Goal: Information Seeking & Learning: Learn about a topic

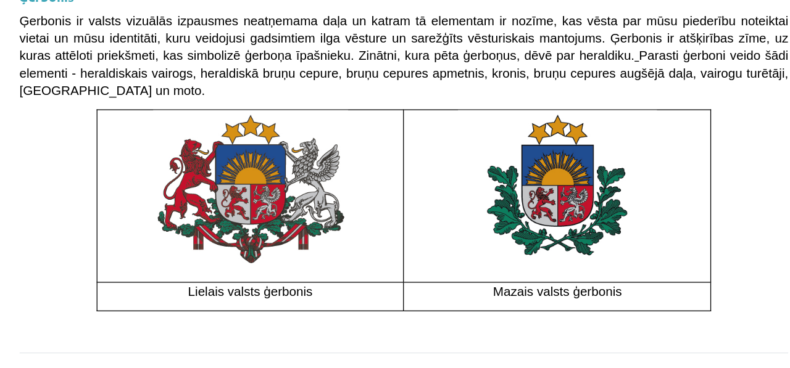
scroll to position [1006, 0]
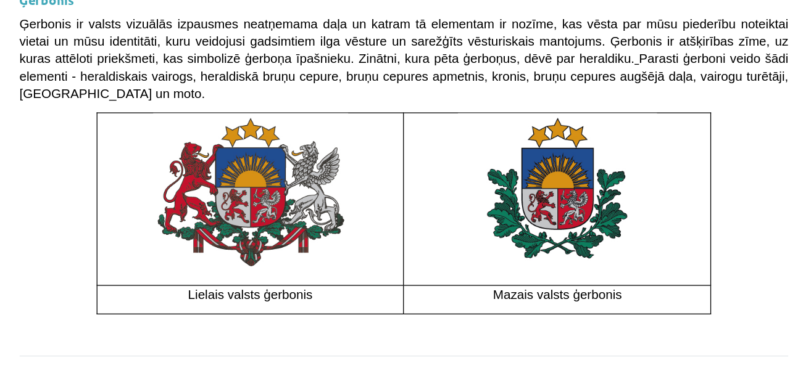
click at [362, 342] on button "Sākt uzdevumu" at bounding box center [394, 355] width 153 height 27
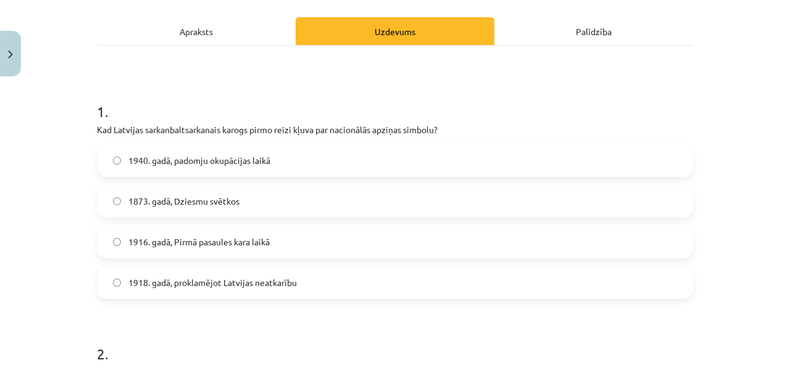
scroll to position [165, 0]
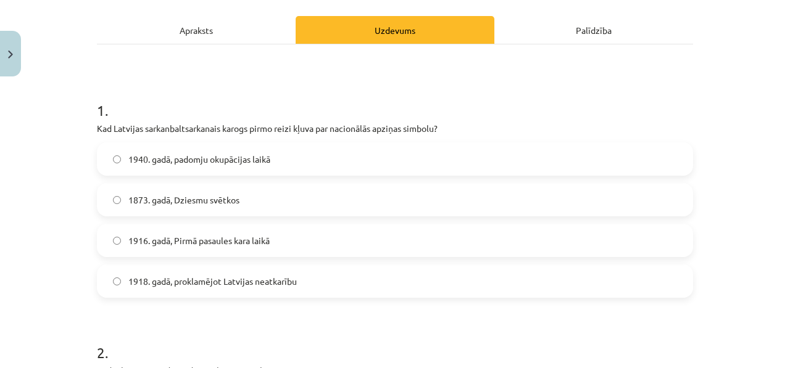
click at [148, 284] on span "1918. gadā, proklamējot Latvijas neatkarību" at bounding box center [212, 281] width 168 height 13
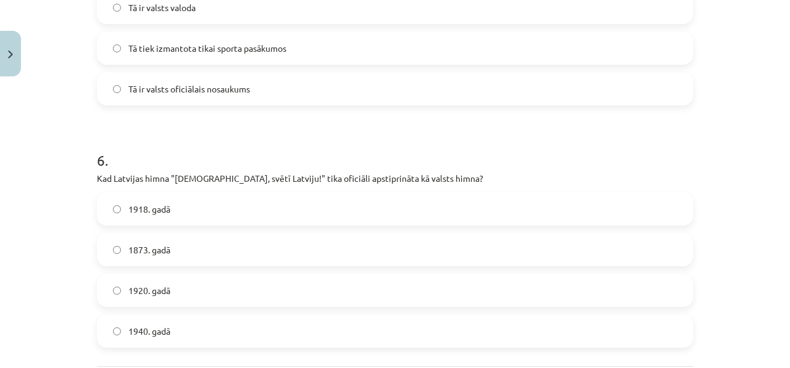
scroll to position [1450, 0]
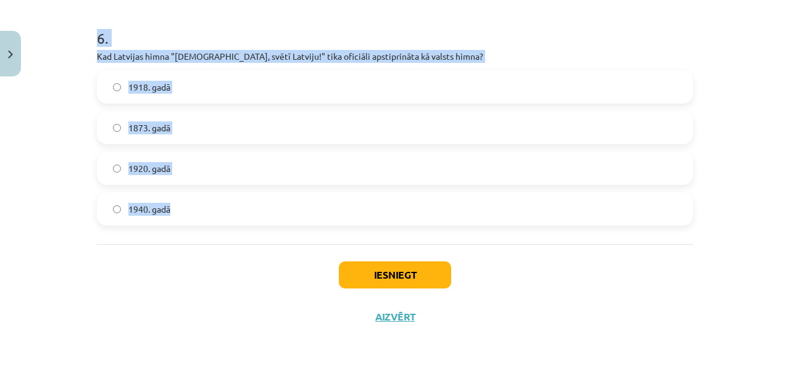
drag, startPoint x: 95, startPoint y: 109, endPoint x: 210, endPoint y: 205, distance: 149.8
copy form "3 . Lor Ipsumdol sitametconsectetura elitse doeiu tempo incid utl etdolorema al…"
click at [23, 233] on div "Mācību tēma: Kultūras un mākslas i (vizuālā māksla) - 11. klases 1. ieskaites m…" at bounding box center [395, 184] width 790 height 368
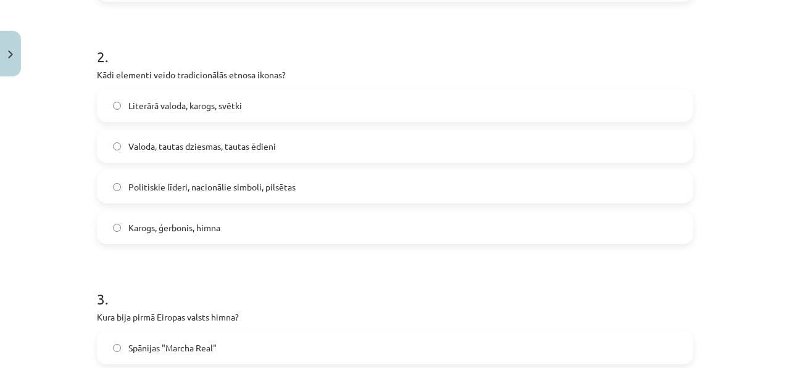
scroll to position [463, 0]
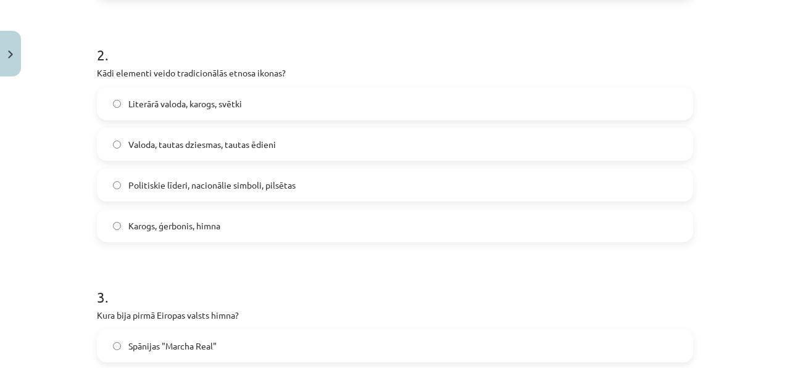
click at [188, 103] on span "Literārā valoda, karogs, svētki" at bounding box center [185, 103] width 114 height 13
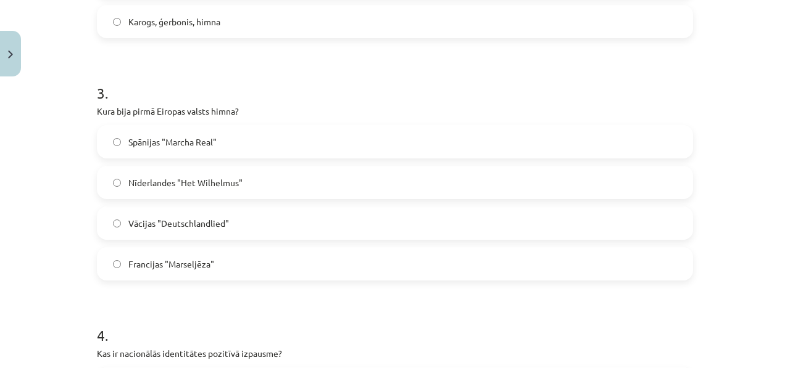
scroll to position [708, 0]
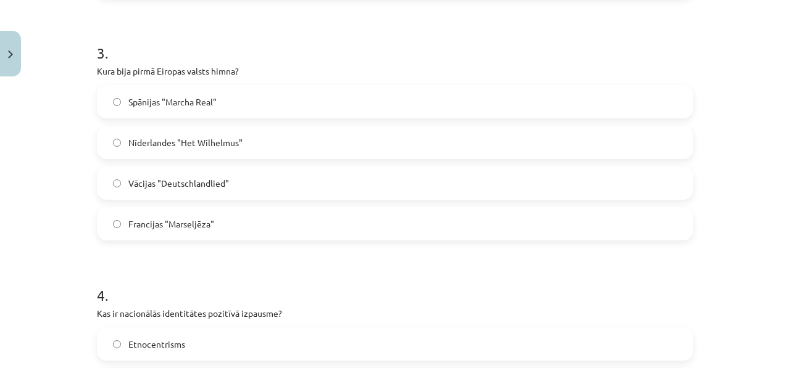
click at [118, 215] on label "Francijas "Marseljēza"" at bounding box center [394, 224] width 593 height 31
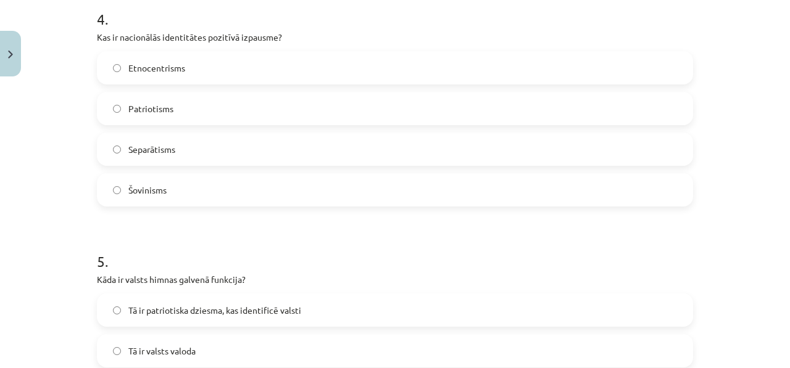
scroll to position [985, 0]
click at [152, 110] on span "Patriotisms" at bounding box center [150, 108] width 45 height 13
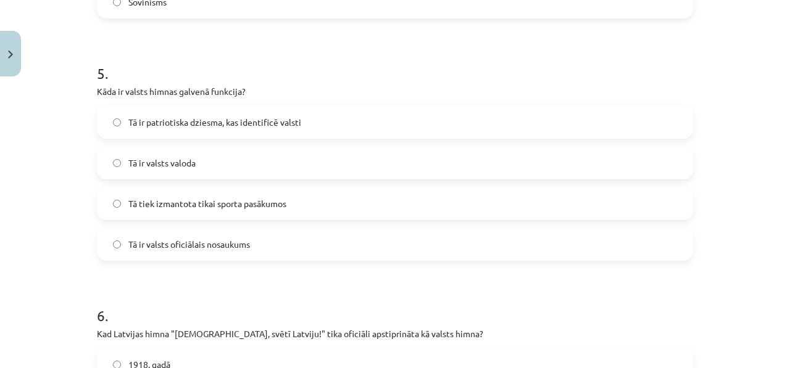
scroll to position [1173, 0]
click at [153, 126] on span "Tā ir patriotiska dziesma, kas identificē valsti" at bounding box center [214, 121] width 173 height 13
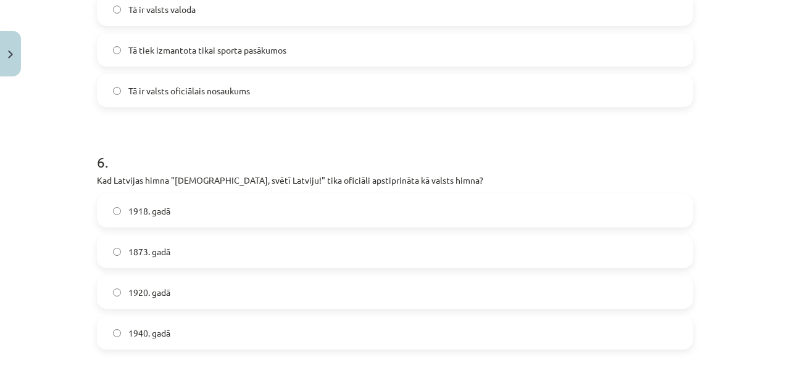
scroll to position [1370, 0]
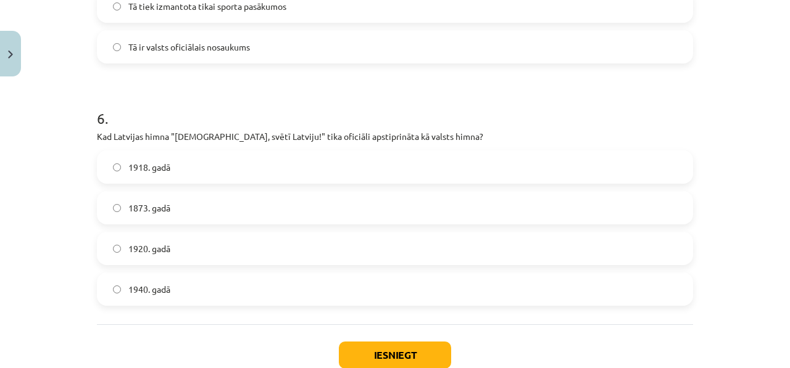
click at [120, 170] on label "1918. gadā" at bounding box center [394, 167] width 593 height 31
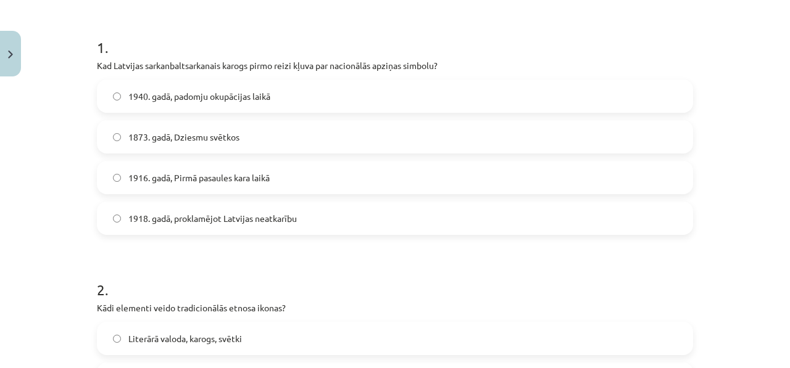
scroll to position [230, 0]
click at [137, 134] on span "1873. gadā, Dziesmu svētkos" at bounding box center [183, 135] width 111 height 13
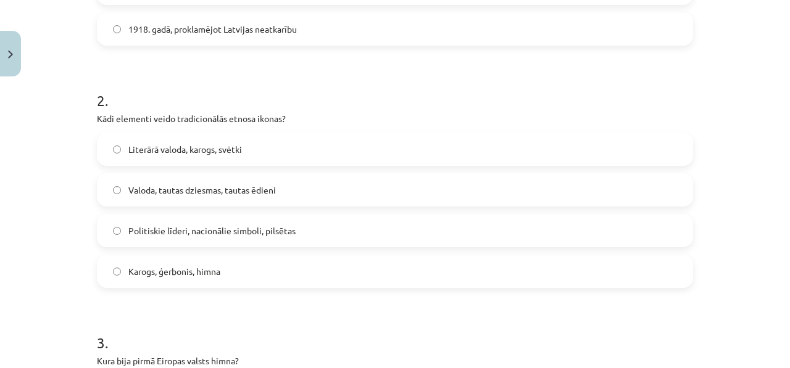
scroll to position [419, 0]
click at [170, 276] on span "Karogs, ģerbonis, himna" at bounding box center [174, 270] width 92 height 13
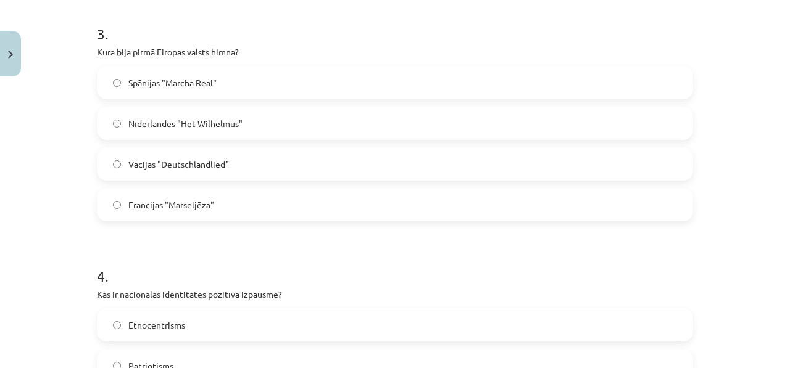
scroll to position [727, 0]
click at [163, 128] on span "Nīderlandes "Het Wilhelmus"" at bounding box center [185, 123] width 114 height 13
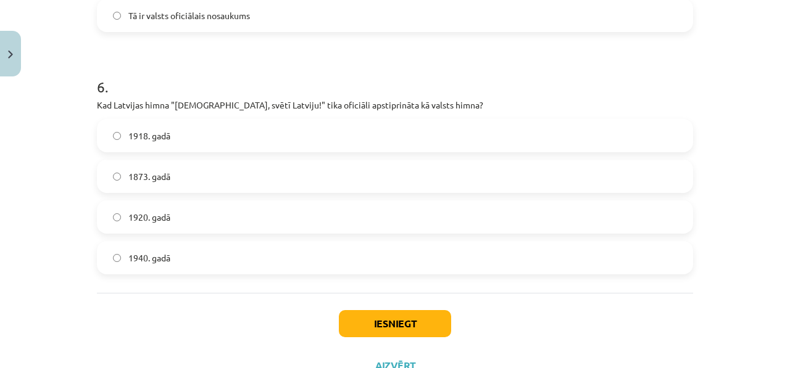
scroll to position [1428, 0]
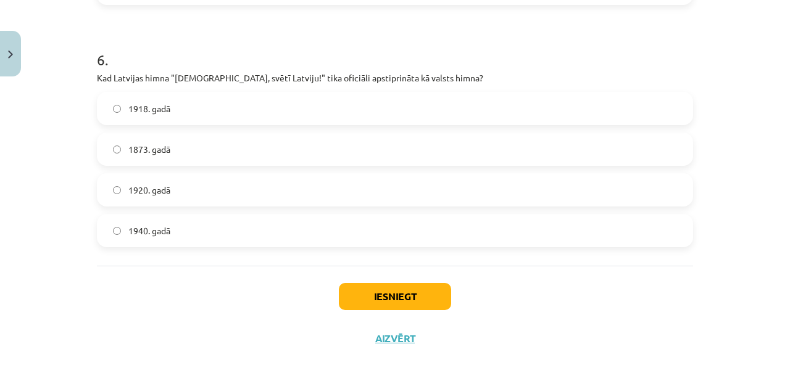
click at [163, 188] on span "1920. gadā" at bounding box center [149, 190] width 42 height 13
click at [384, 294] on button "Iesniegt" at bounding box center [395, 296] width 112 height 27
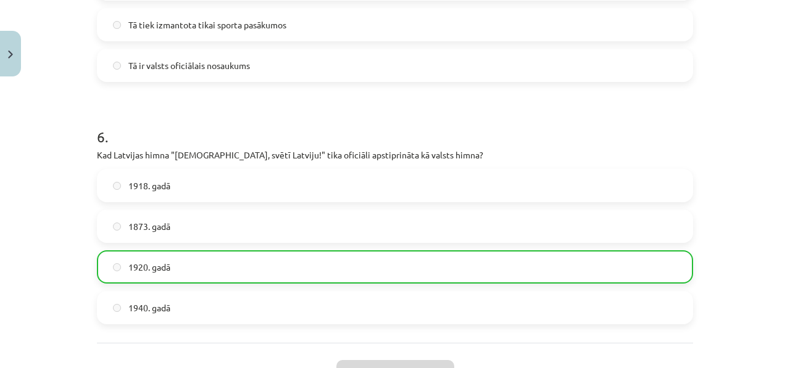
scroll to position [1488, 0]
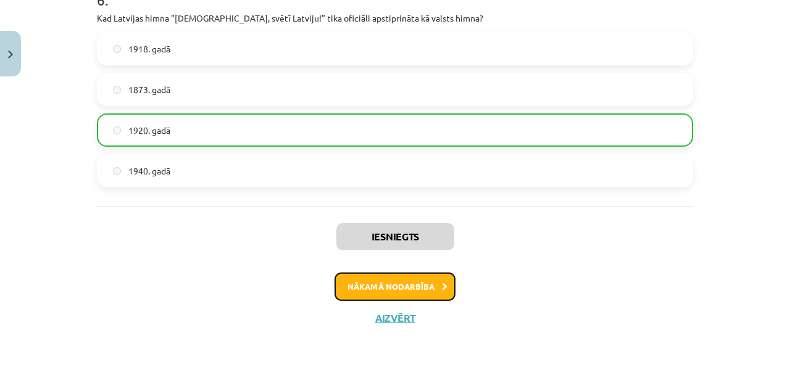
click at [396, 296] on button "Nākamā nodarbība" at bounding box center [394, 287] width 121 height 28
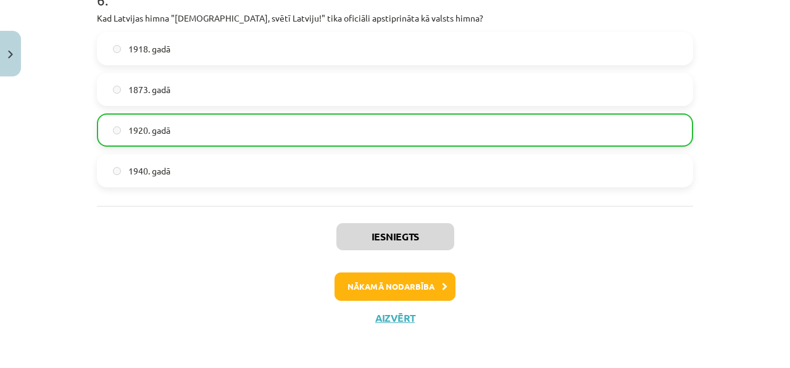
scroll to position [21, 0]
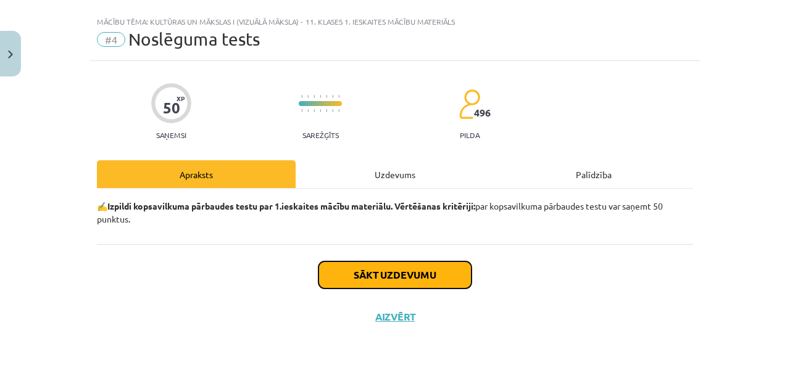
click at [384, 262] on button "Sākt uzdevumu" at bounding box center [394, 275] width 153 height 27
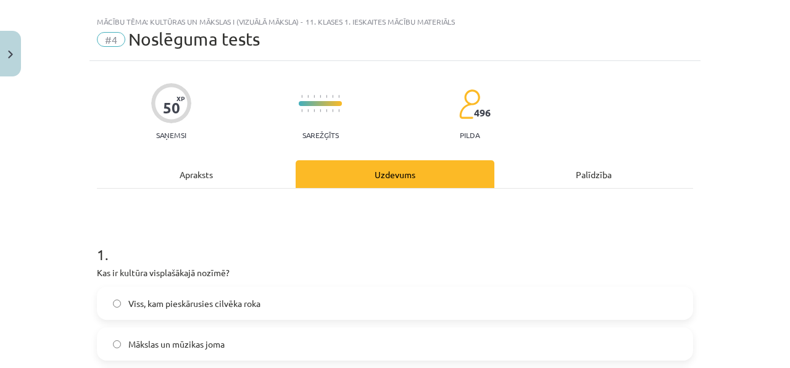
click at [384, 261] on h1 "1 ." at bounding box center [395, 244] width 596 height 38
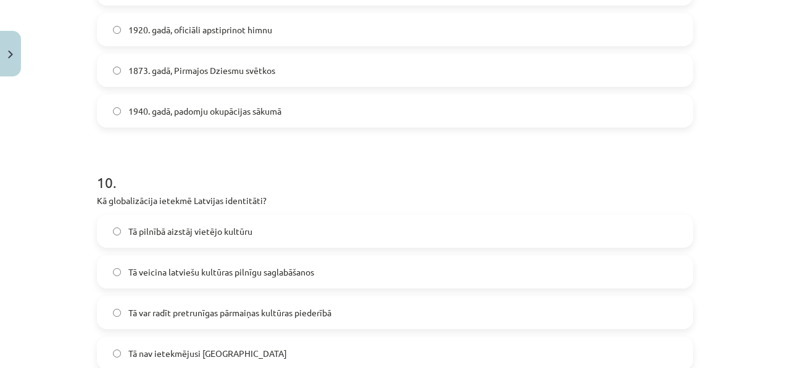
scroll to position [2420, 0]
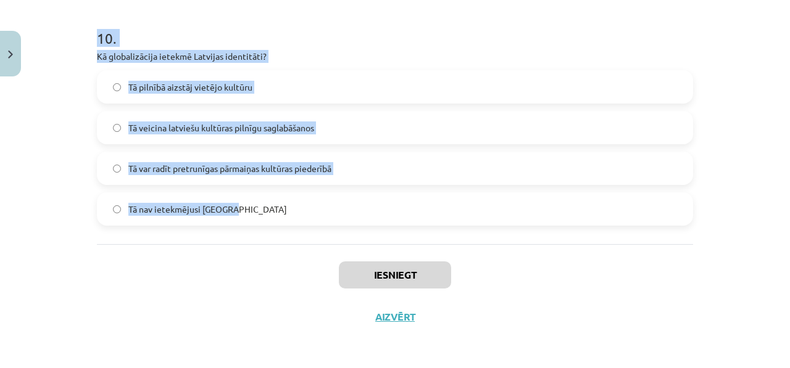
drag, startPoint x: 94, startPoint y: 43, endPoint x: 254, endPoint y: 223, distance: 239.9
copy form "8 . Lor ip dolorsi ametconsecte adipis? Elit, sed doeiusmodtem incidid utla Etd…"
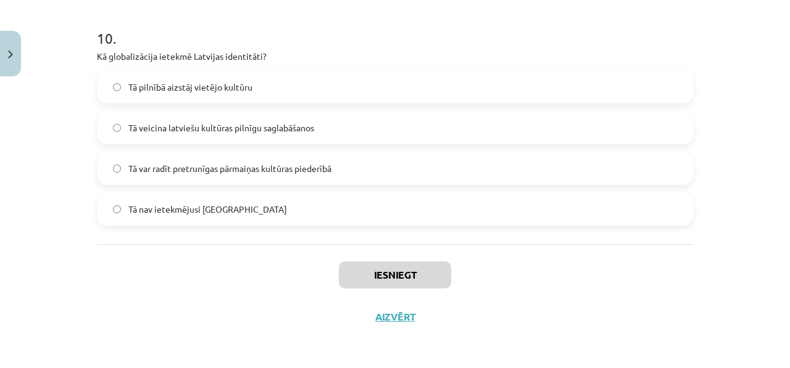
click at [84, 297] on div "Mācību tēma: Kultūras un mākslas i (vizuālā māksla) - 11. klases 1. ieskaites m…" at bounding box center [395, 184] width 790 height 368
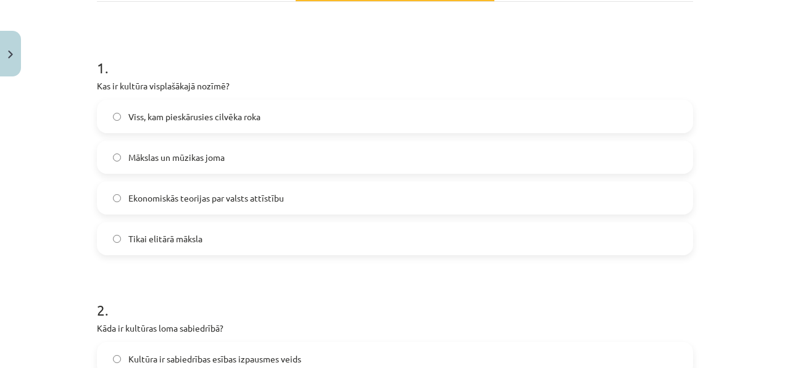
scroll to position [209, 0]
click at [199, 125] on label "Viss, kam pieskārusies cilvēka roka" at bounding box center [394, 115] width 593 height 31
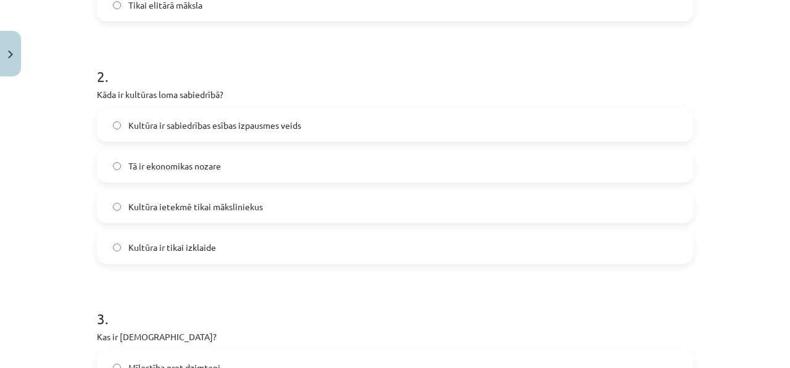
scroll to position [442, 0]
click at [178, 136] on label "Kultūra ir sabiedrības esības izpausmes veids" at bounding box center [394, 124] width 593 height 31
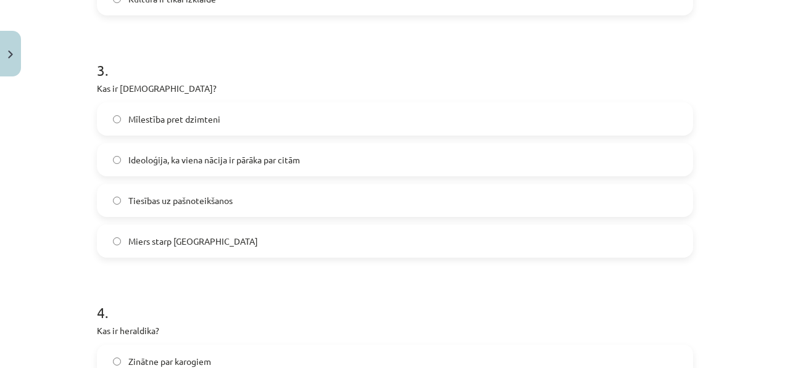
scroll to position [700, 0]
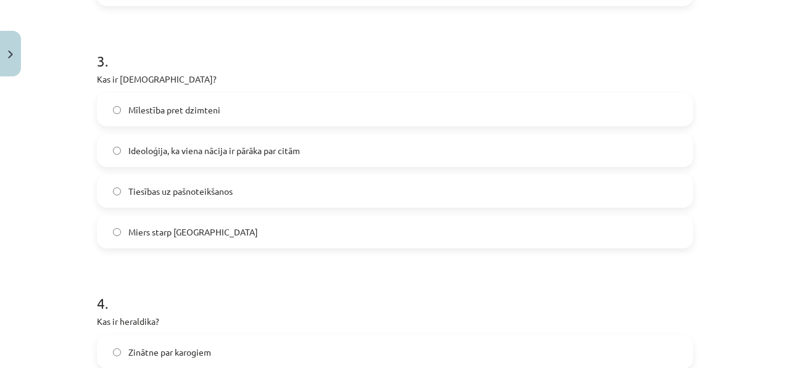
click at [167, 154] on span "Ideoloģija, ka viena nācija ir pārāka par citām" at bounding box center [214, 150] width 172 height 13
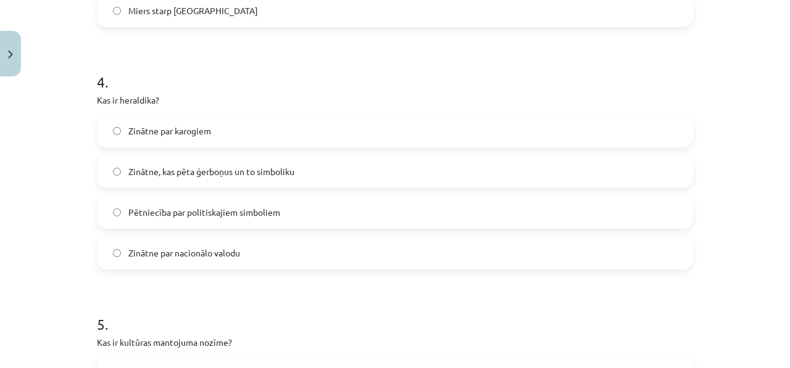
scroll to position [922, 0]
click at [196, 170] on span "Zinātne, kas pēta ģerboņus un to simboliku" at bounding box center [211, 171] width 166 height 13
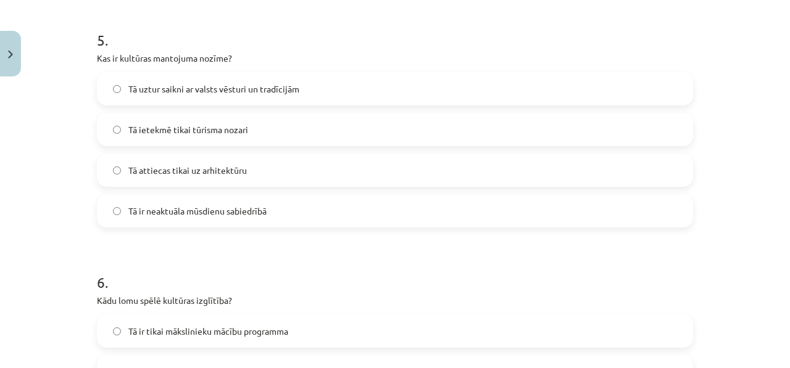
scroll to position [1207, 0]
click at [223, 88] on span "Tā uztur saikni ar valsts vēsturi un tradīcijām" at bounding box center [213, 87] width 171 height 13
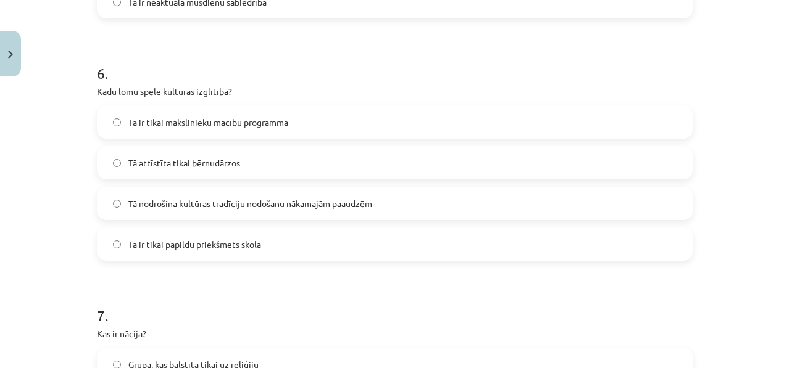
scroll to position [1414, 0]
click at [14, 251] on div "Mācību tēma: Kultūras un mākslas i (vizuālā māksla) - 11. klases 1. ieskaites m…" at bounding box center [395, 184] width 790 height 368
click at [190, 213] on label "Tā nodrošina kultūras tradīciju nodošanu nākamajām paaudzēm" at bounding box center [394, 204] width 593 height 31
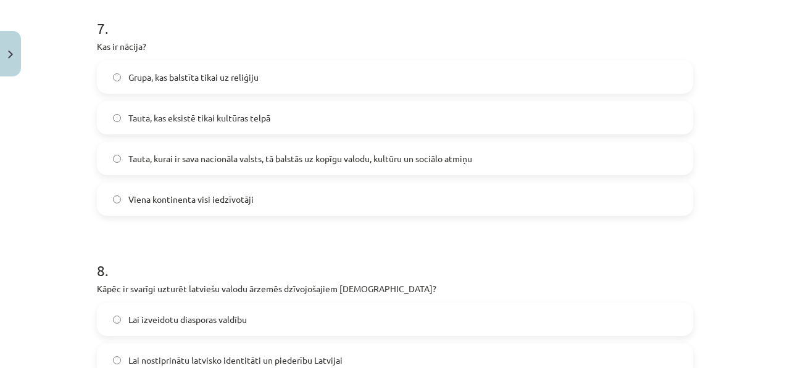
scroll to position [1703, 0]
click at [211, 166] on label "Tauta, kurai ir sava nacionāla valsts, tā balstās uz kopīgu valodu, kultūru un …" at bounding box center [394, 158] width 593 height 31
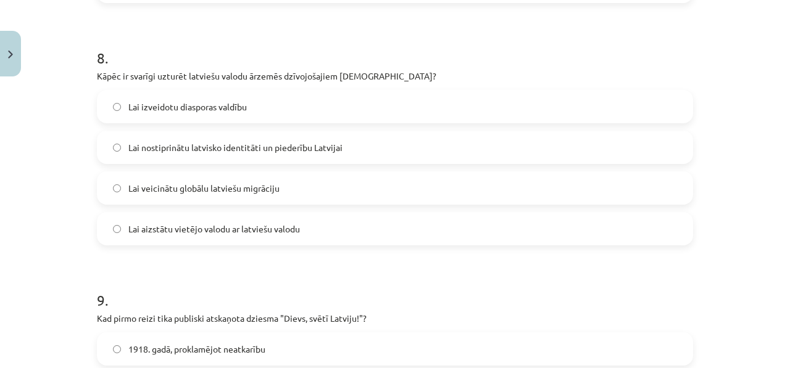
scroll to position [1915, 0]
click at [194, 157] on label "Lai nostiprinātu latvisko identitāti un piederību Latvijai" at bounding box center [394, 147] width 593 height 31
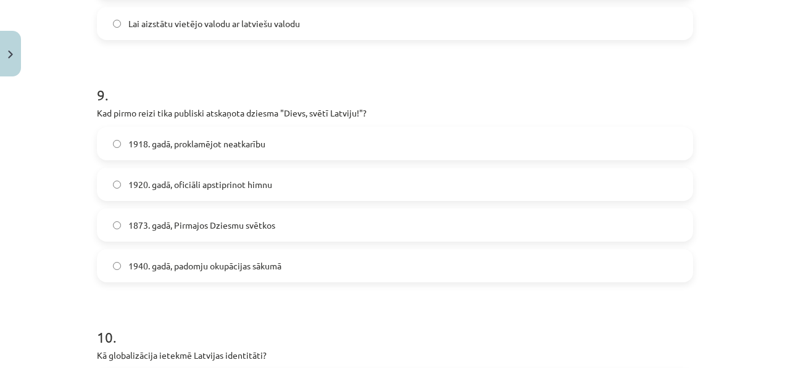
scroll to position [2121, 0]
click at [189, 230] on span "1873. gadā, Pirmajos Dziesmu svētkos" at bounding box center [201, 224] width 147 height 13
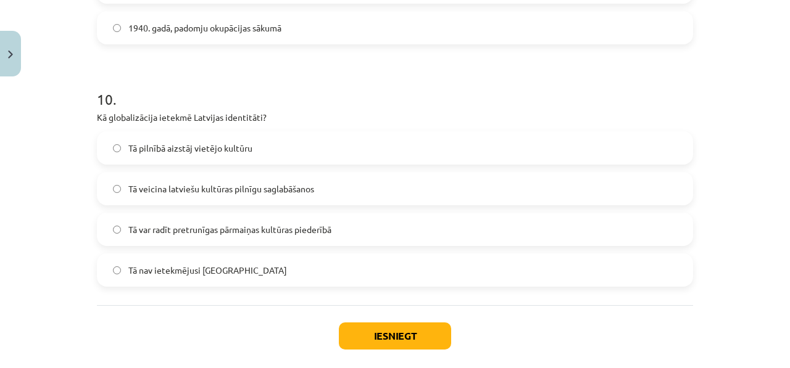
scroll to position [2358, 0]
click at [162, 151] on span "Tā pilnībā aizstāj vietējo kultūru" at bounding box center [190, 149] width 124 height 13
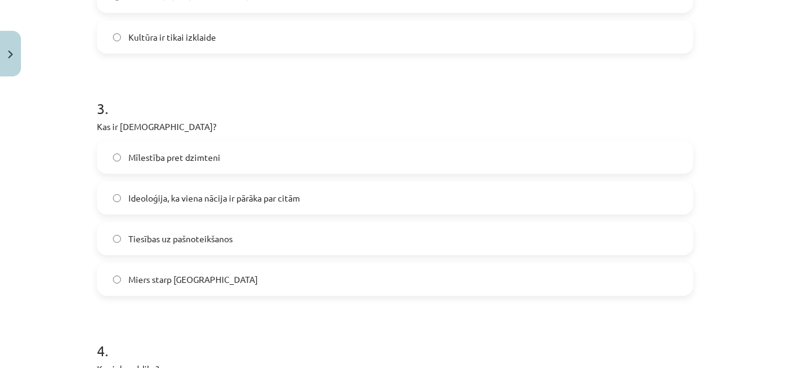
scroll to position [651, 0]
click at [126, 247] on label "Tiesības uz pašnoteikšanos" at bounding box center [394, 239] width 593 height 31
click at [143, 209] on label "Ideoloģija, ka viena nācija ir pārāka par citām" at bounding box center [394, 198] width 593 height 31
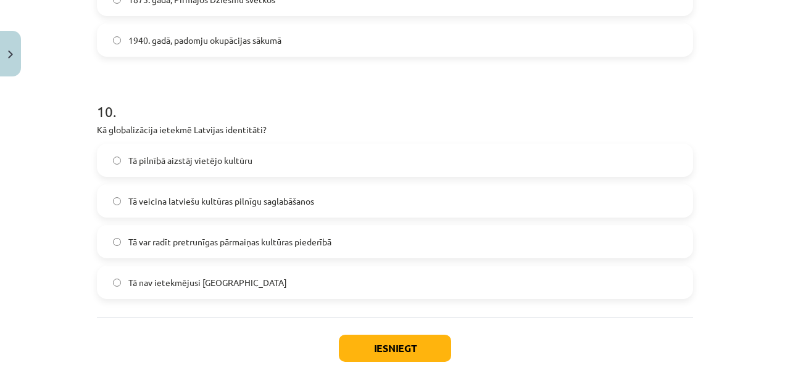
scroll to position [2347, 0]
click at [165, 249] on label "Tā var radīt pretrunīgas pārmaiņas kultūras piederībā" at bounding box center [394, 241] width 593 height 31
click at [371, 344] on button "Iesniegt" at bounding box center [395, 347] width 112 height 27
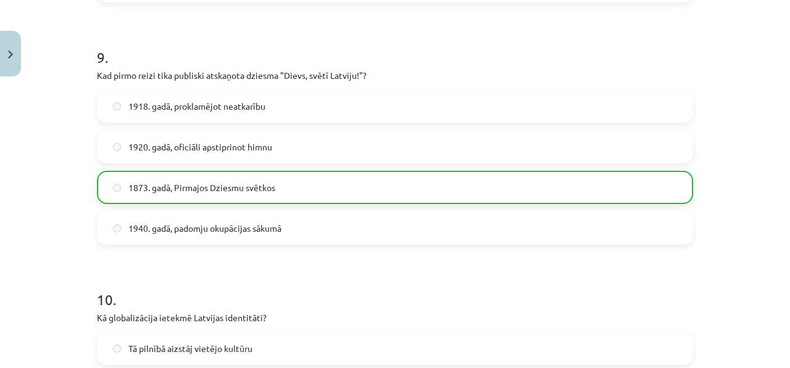
scroll to position [2458, 0]
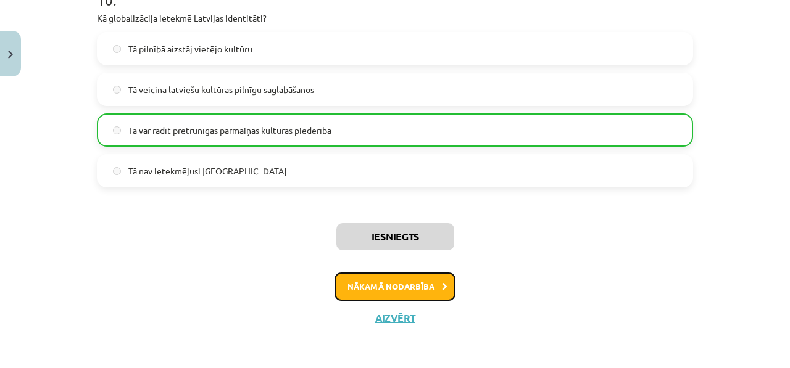
click at [399, 290] on button "Nākamā nodarbība" at bounding box center [394, 287] width 121 height 28
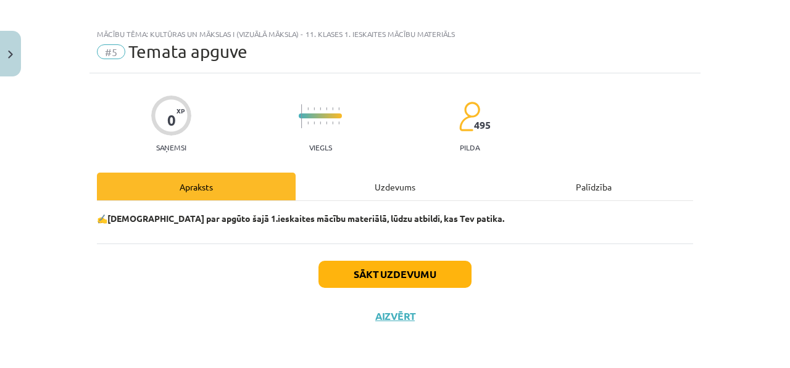
scroll to position [7, 0]
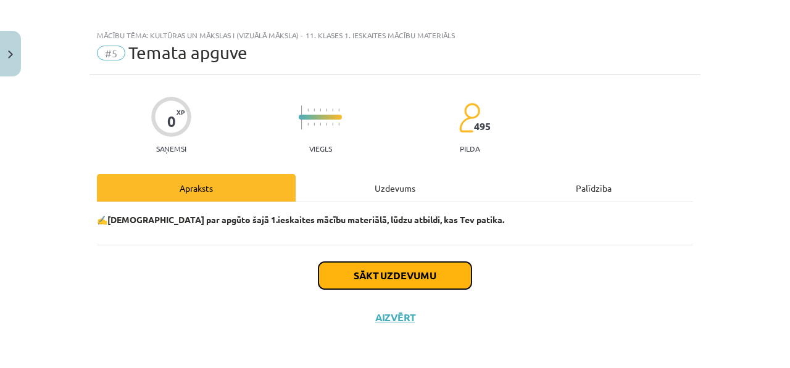
click at [386, 277] on button "Sākt uzdevumu" at bounding box center [394, 275] width 153 height 27
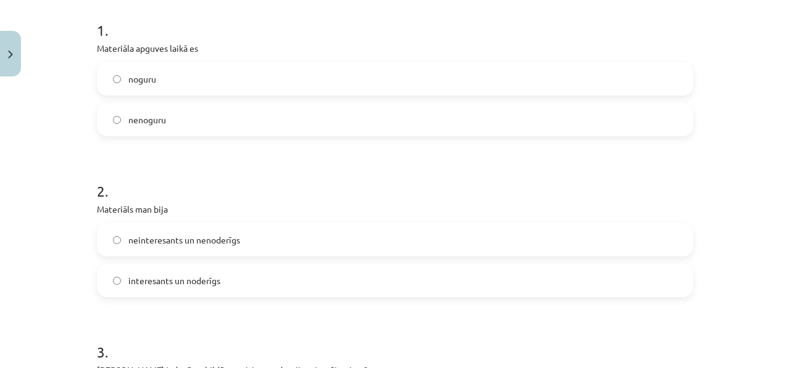
scroll to position [254, 0]
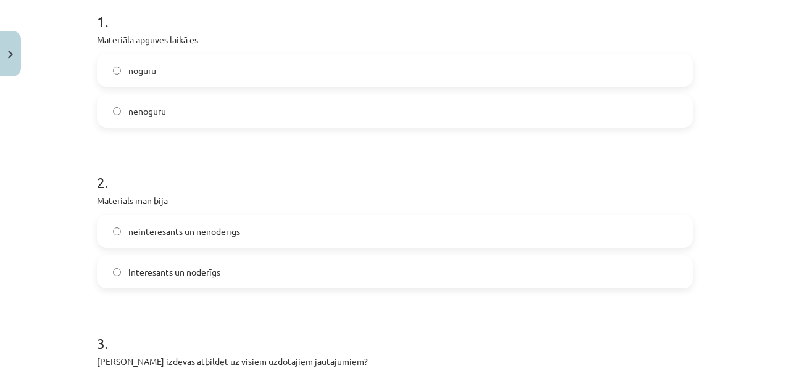
click at [165, 109] on label "nenoguru" at bounding box center [394, 111] width 593 height 31
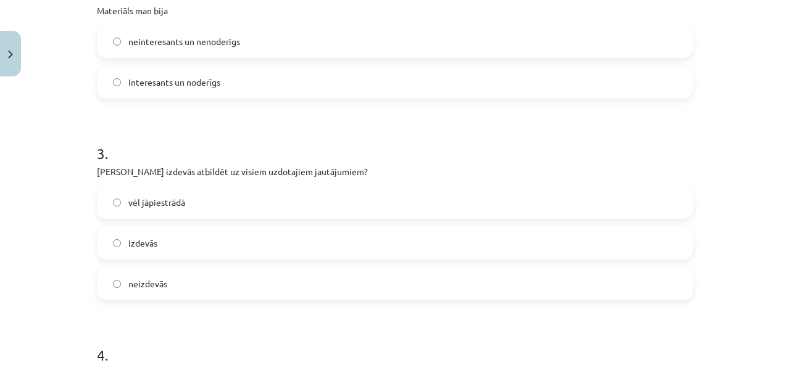
scroll to position [447, 0]
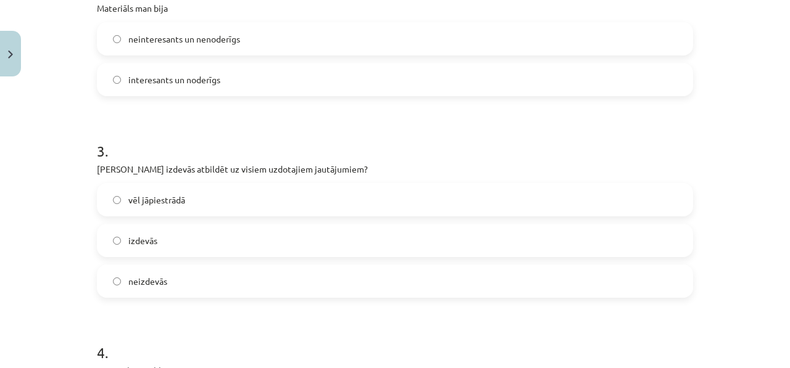
click at [155, 85] on span "interesants un noderīgs" at bounding box center [174, 79] width 92 height 13
click at [155, 242] on label "izdevās" at bounding box center [394, 240] width 593 height 31
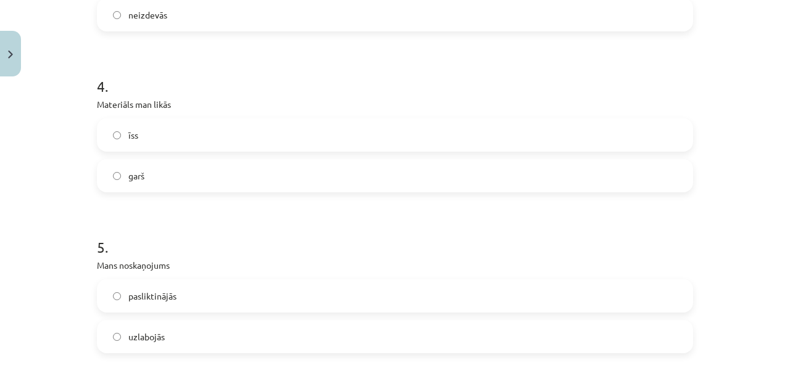
scroll to position [714, 0]
click at [137, 132] on label "īss" at bounding box center [394, 133] width 593 height 31
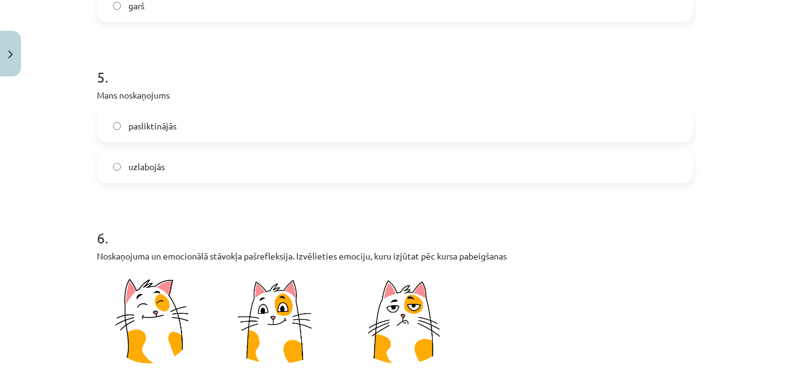
click at [146, 164] on span "uzlabojās" at bounding box center [146, 166] width 36 height 13
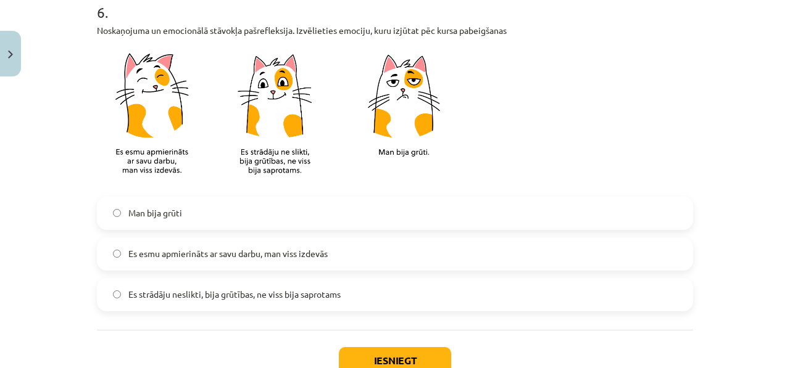
click at [175, 266] on label "Es esmu apmierināts ar savu darbu, man viss izdevās" at bounding box center [394, 254] width 593 height 31
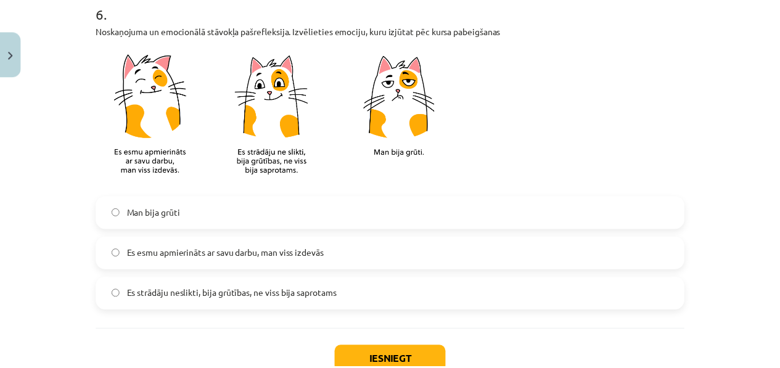
scroll to position [1176, 0]
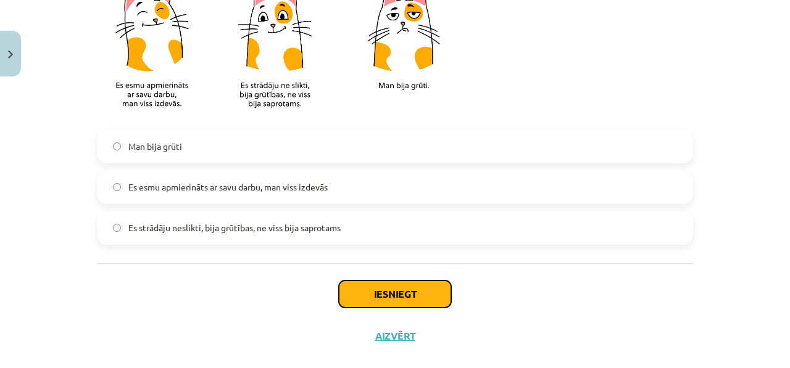
click at [364, 305] on button "Iesniegt" at bounding box center [395, 294] width 112 height 27
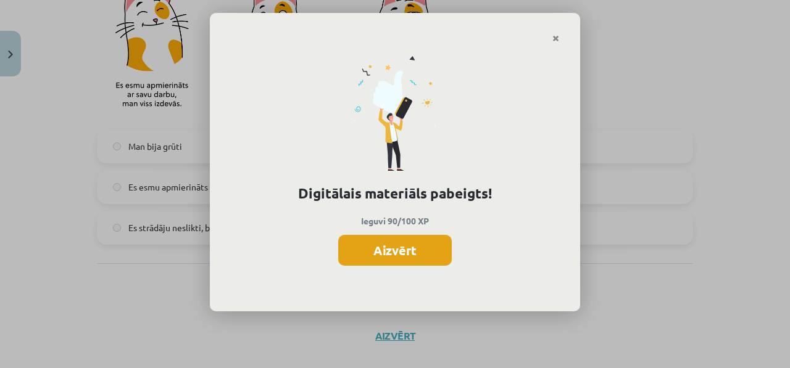
click at [371, 255] on button "Aizvērt" at bounding box center [395, 250] width 114 height 31
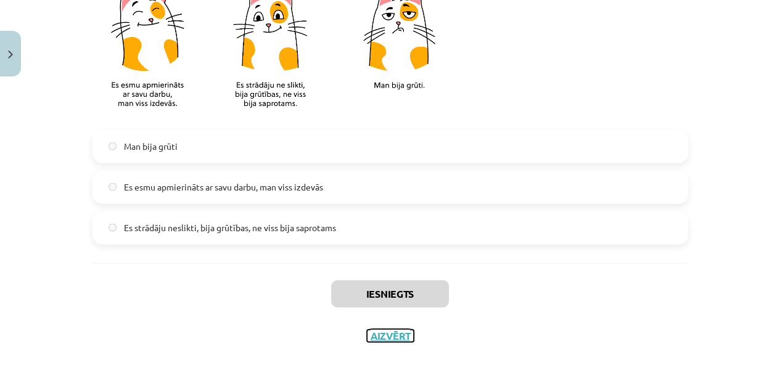
click at [391, 337] on button "Aizvērt" at bounding box center [390, 336] width 47 height 12
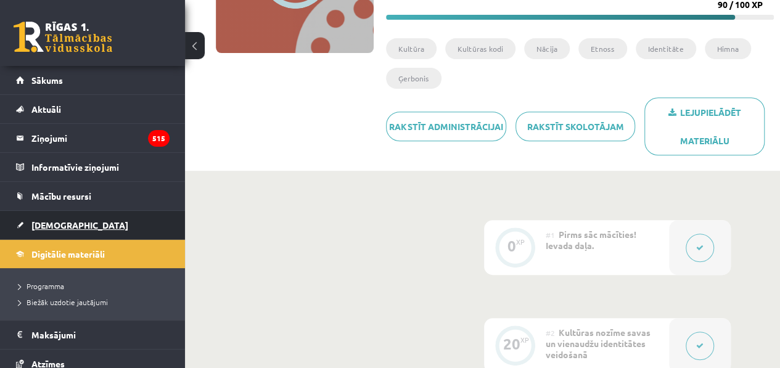
click at [36, 226] on span "[DEMOGRAPHIC_DATA]" at bounding box center [79, 225] width 97 height 11
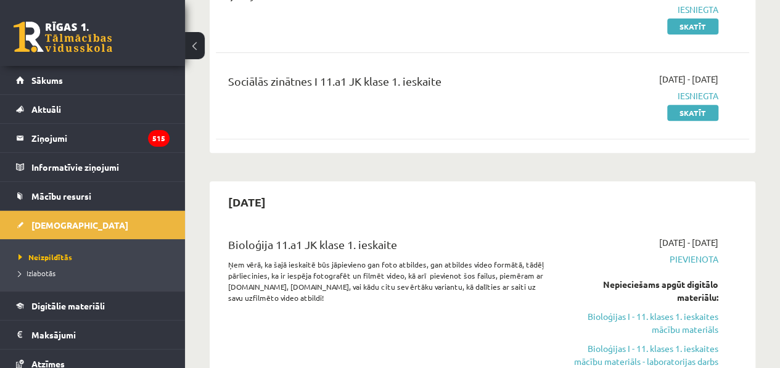
scroll to position [209, 0]
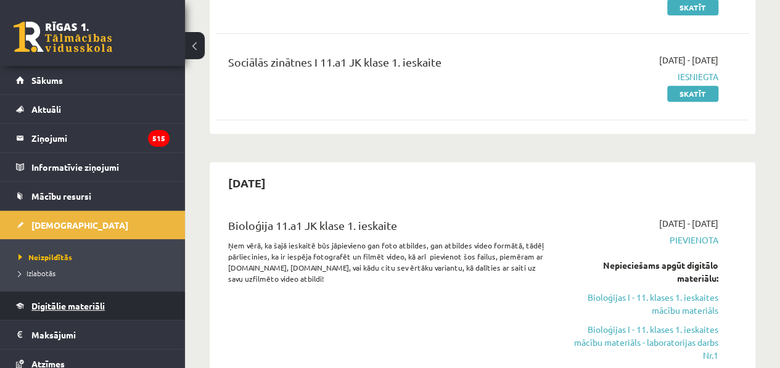
click at [75, 306] on span "Digitālie materiāli" at bounding box center [67, 305] width 73 height 11
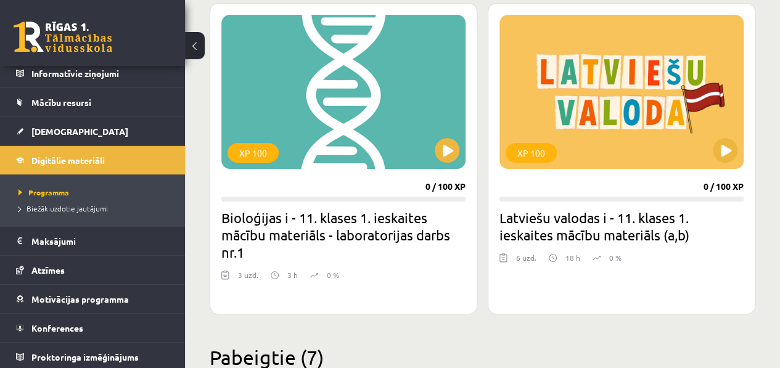
scroll to position [2219, 0]
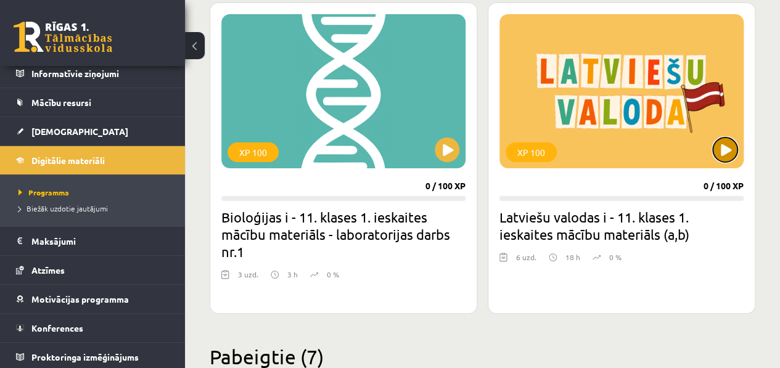
click at [733, 144] on button at bounding box center [725, 150] width 25 height 25
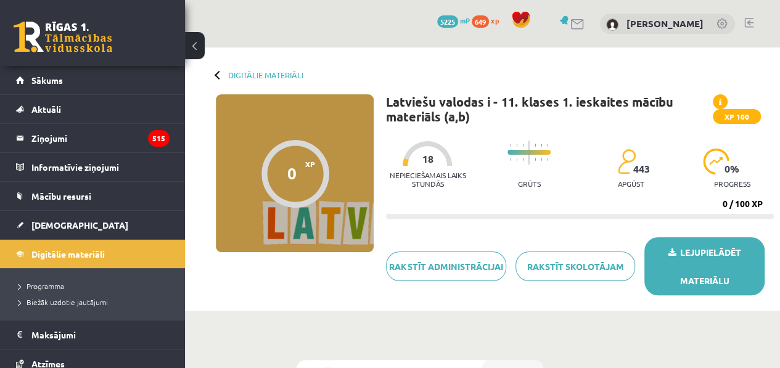
scroll to position [18, 0]
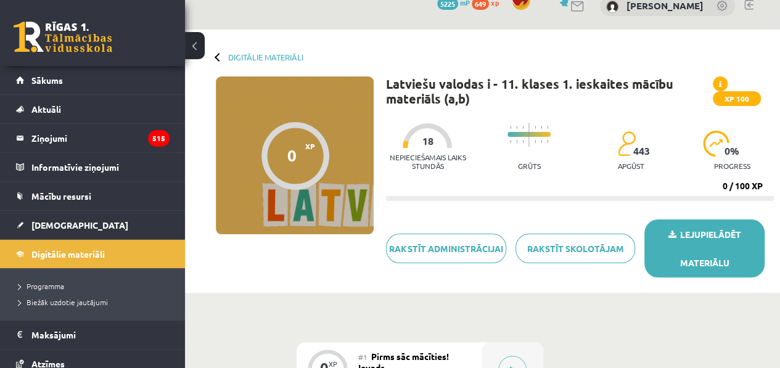
click at [702, 244] on link "Lejupielādēt materiālu" at bounding box center [705, 249] width 120 height 58
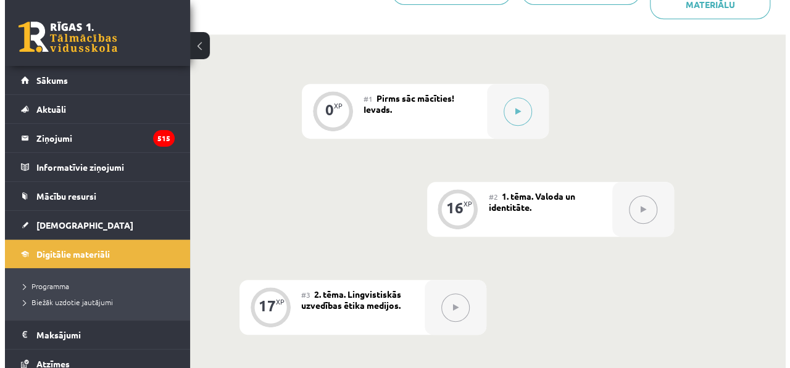
scroll to position [276, 0]
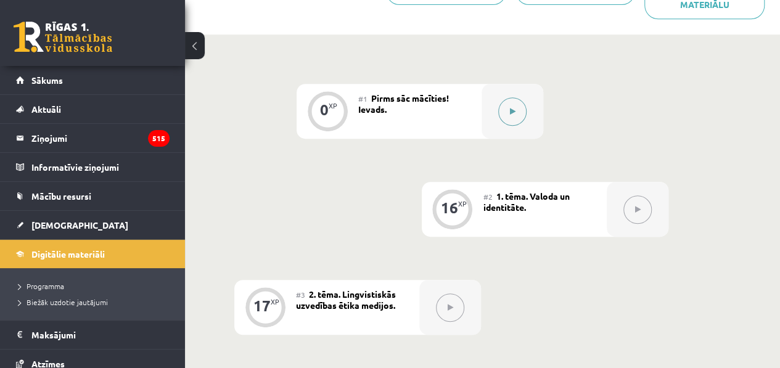
click at [518, 109] on button at bounding box center [512, 111] width 28 height 28
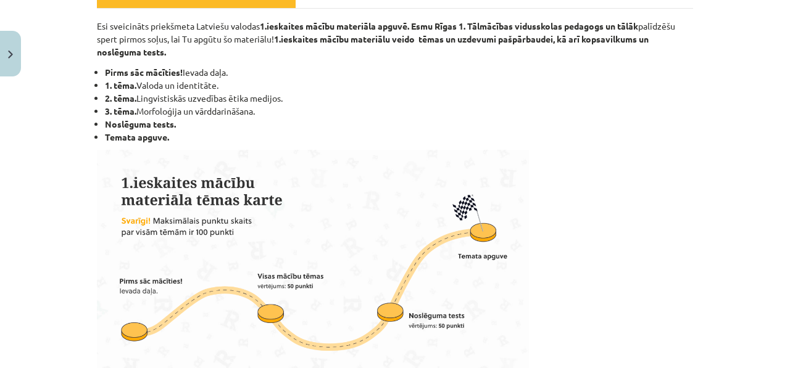
scroll to position [202, 0]
click at [518, 109] on li "3. tēma. Morfoloģija un vārddarināšana." at bounding box center [399, 110] width 588 height 13
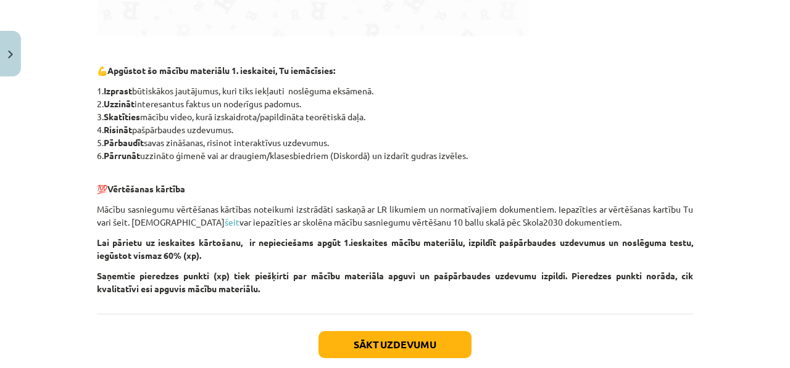
scroll to position [558, 0]
click at [237, 180] on p "💯 Vērtēšanas kārtība" at bounding box center [395, 182] width 596 height 26
click at [395, 343] on button "Sākt uzdevumu" at bounding box center [394, 344] width 153 height 27
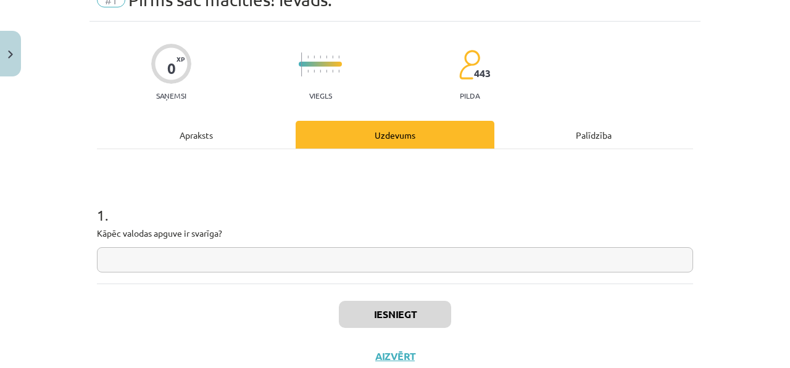
scroll to position [31, 0]
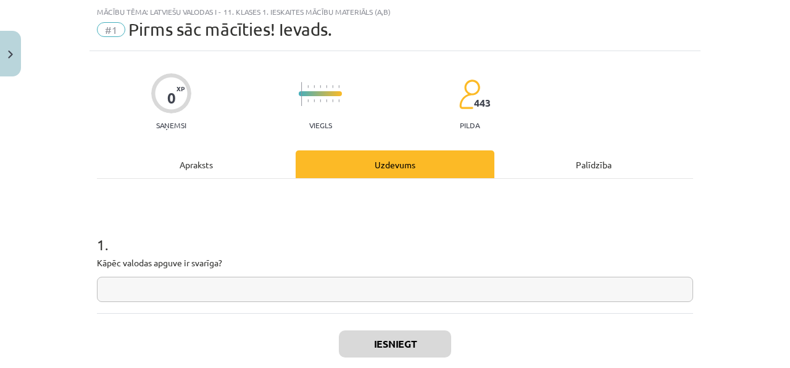
click at [338, 292] on input "text" at bounding box center [395, 289] width 596 height 25
type input "*"
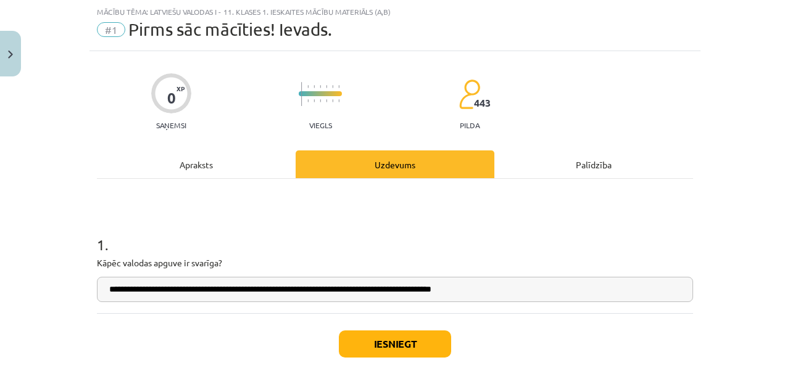
click at [468, 286] on input "**********" at bounding box center [395, 289] width 596 height 25
click at [522, 290] on input "**********" at bounding box center [395, 289] width 596 height 25
type input "**********"
click at [415, 340] on button "Iesniegt" at bounding box center [395, 344] width 112 height 27
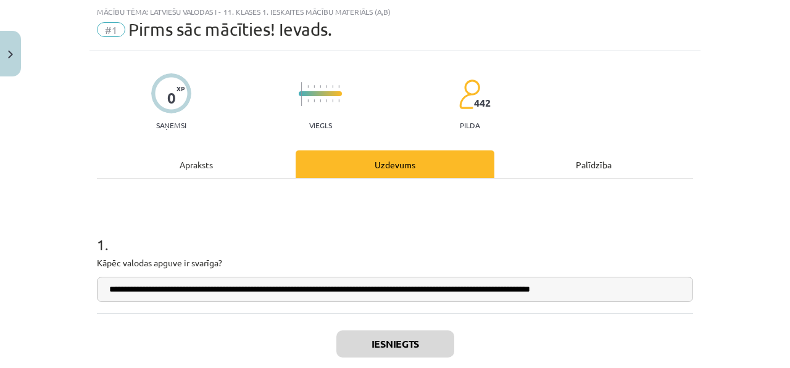
scroll to position [138, 0]
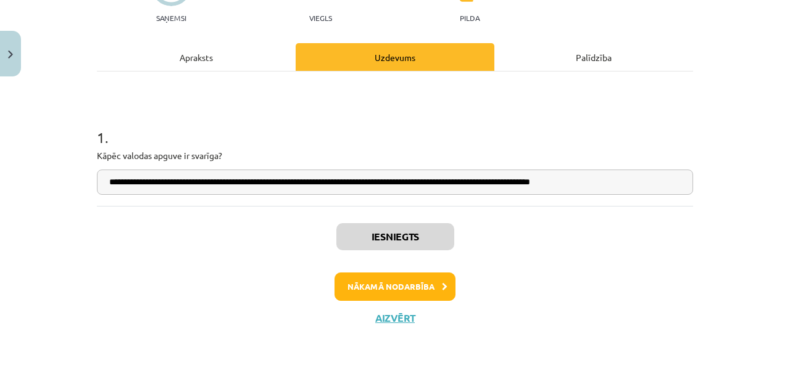
drag, startPoint x: 465, startPoint y: 287, endPoint x: 428, endPoint y: 294, distance: 37.5
click at [428, 294] on div "**********" at bounding box center [394, 141] width 611 height 395
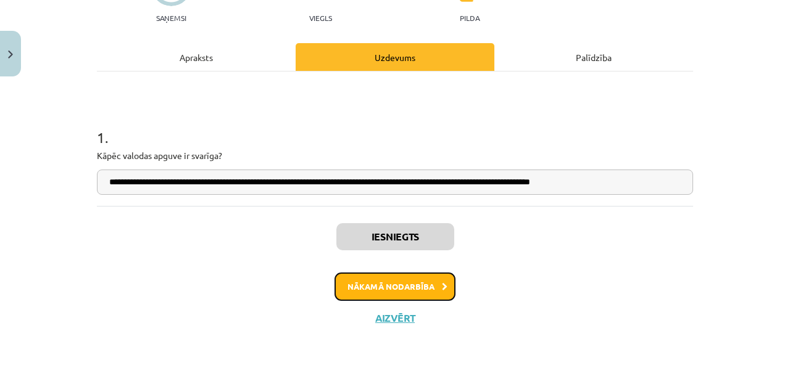
click at [428, 294] on button "Nākamā nodarbība" at bounding box center [394, 287] width 121 height 28
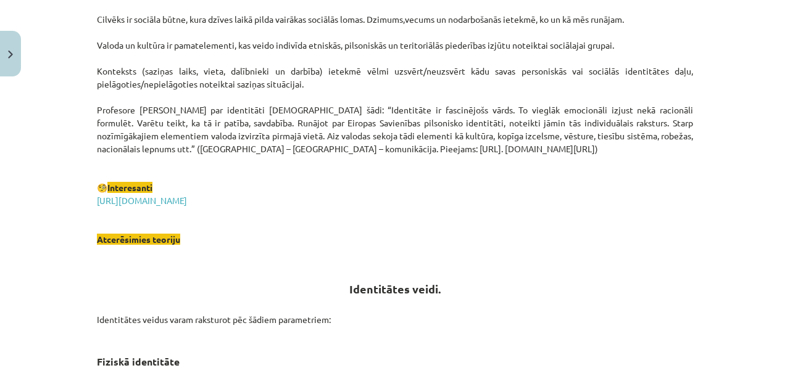
scroll to position [290, 0]
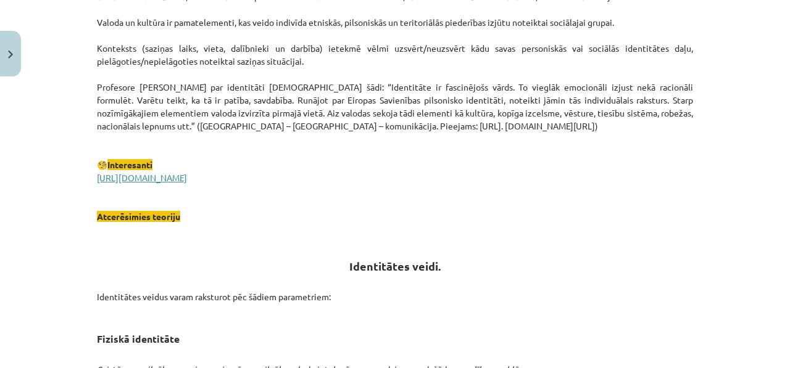
click at [172, 175] on link "https://lingvo.info/babylon?hl=lv" at bounding box center [142, 177] width 90 height 11
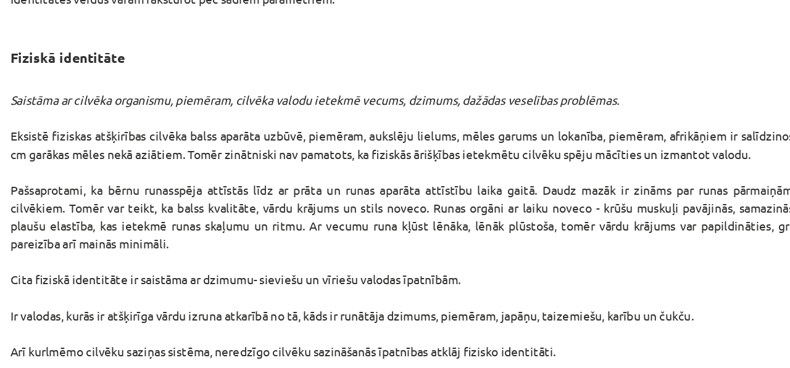
scroll to position [276, 0]
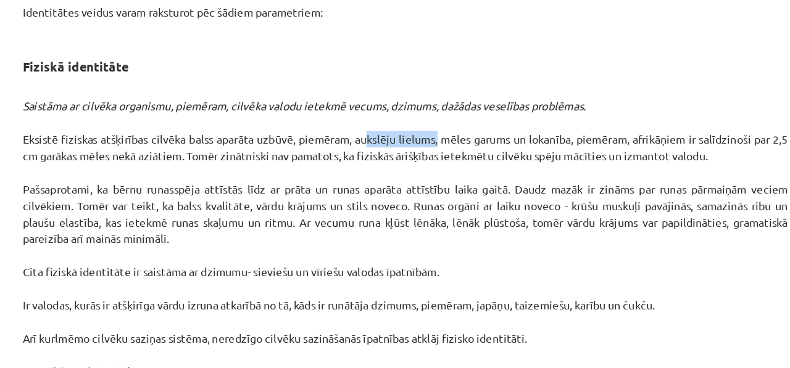
drag, startPoint x: 355, startPoint y: 154, endPoint x: 411, endPoint y: 155, distance: 56.2
click at [411, 155] on p "Saistāma ar cilvēka organismu, piemēram, cilvēka valodu ietekmē vecums, dzimums…" at bounding box center [395, 277] width 596 height 337
click at [413, 154] on p "Saistāma ar cilvēka organismu, piemēram, cilvēka valodu ietekmē vecums, dzimums…" at bounding box center [395, 277] width 596 height 337
copy p "aukslēju lielums"
click at [162, 200] on p "Saistāma ar cilvēka organismu, piemēram, cilvēka valodu ietekmē vecums, dzimums…" at bounding box center [395, 277] width 596 height 337
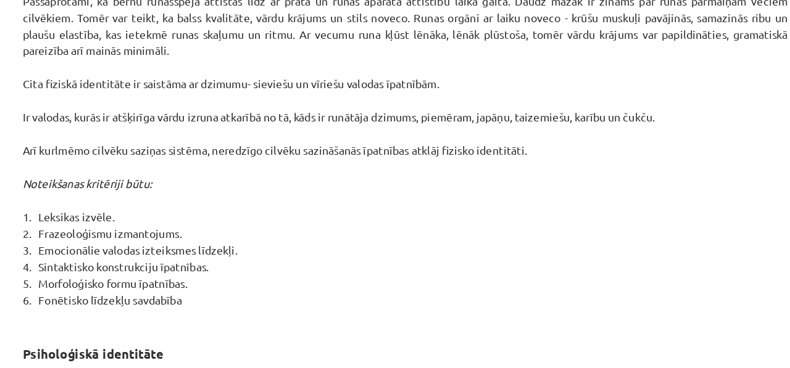
scroll to position [679, 0]
click at [133, 162] on p "Saistāma ar cilvēka organismu, piemēram, cilvēka valodu ietekmē vecums, dzimums…" at bounding box center [395, 129] width 596 height 337
copy p "kurlmēmo"
click at [194, 170] on p "Saistāma ar cilvēka organismu, piemēram, cilvēka valodu ietekmē vecums, dzimums…" at bounding box center [395, 129] width 596 height 337
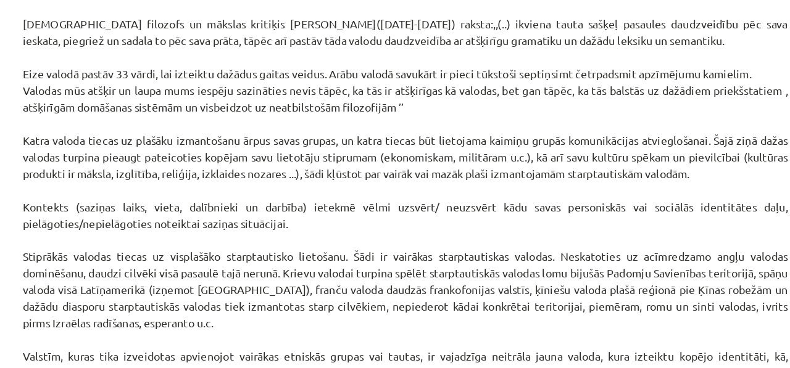
scroll to position [1238, 0]
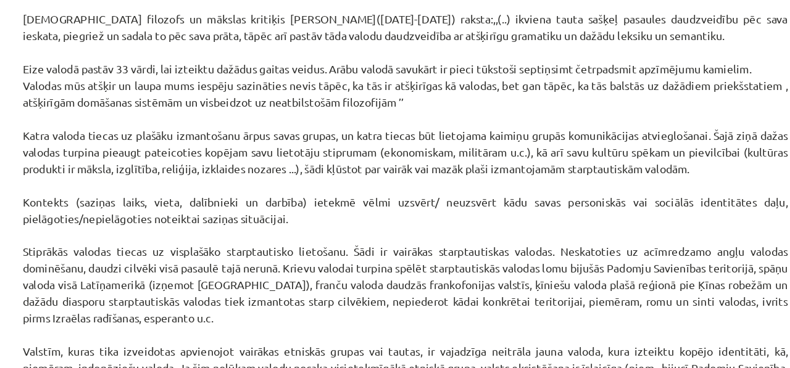
click at [194, 170] on p "Šī ir vispazīstamākā no visām valodas identitātēm. To veido : ģeogrāfiski fakto…" at bounding box center [395, 124] width 596 height 557
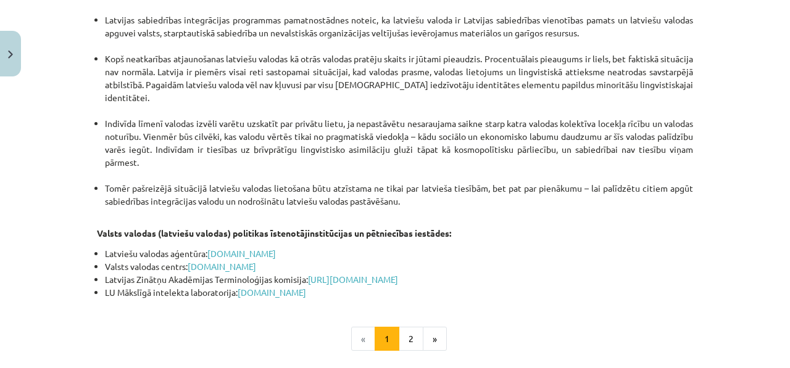
scroll to position [2678, 0]
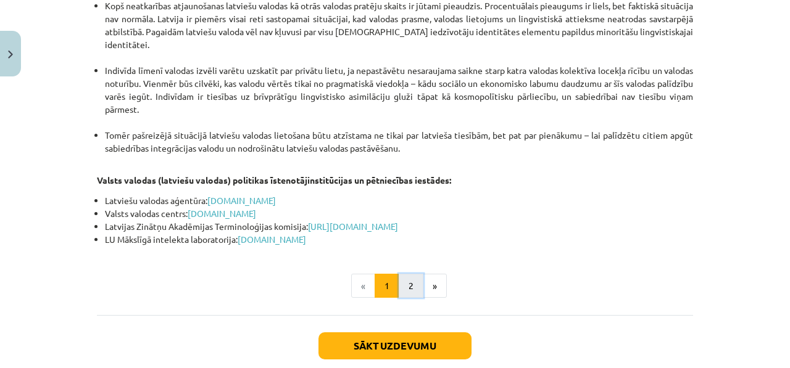
click at [412, 274] on button "2" at bounding box center [411, 286] width 25 height 25
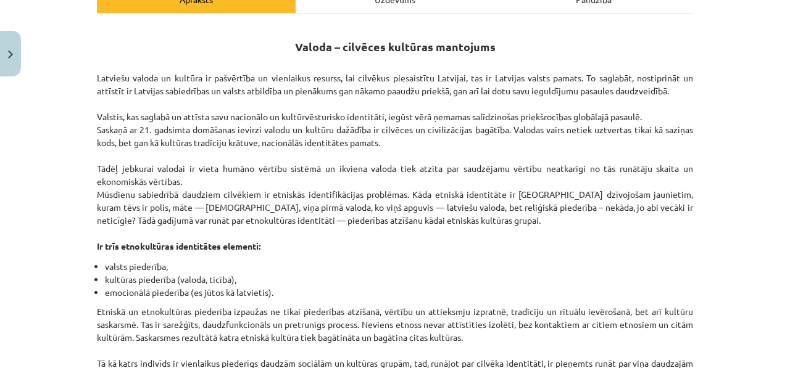
scroll to position [197, 0]
